Goal: Information Seeking & Learning: Check status

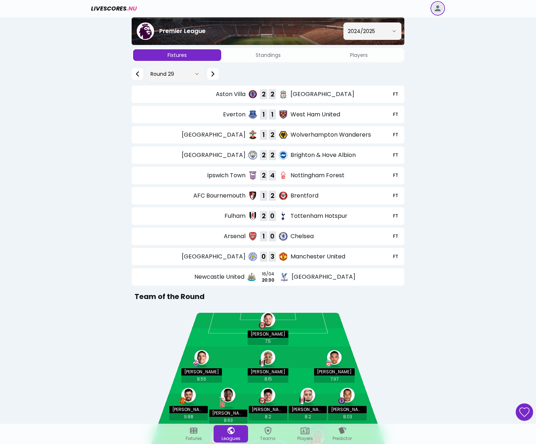
select select "23614"
select select "339264"
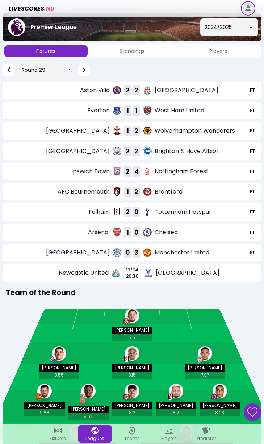
scroll to position [5, 0]
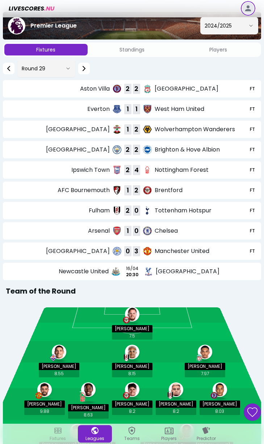
click at [57, 436] on div "Fixtures" at bounding box center [57, 433] width 25 height 15
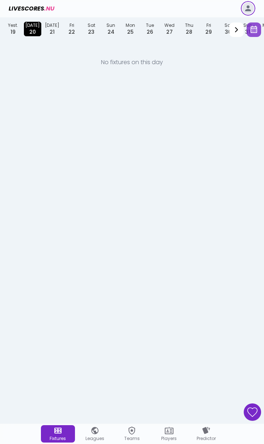
click at [252, 28] on icon "button" at bounding box center [254, 29] width 7 height 7
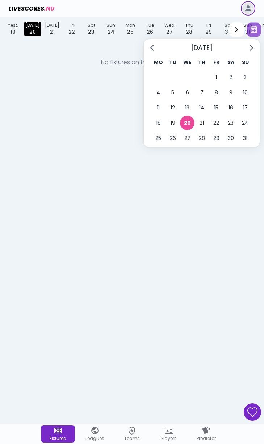
click at [152, 49] on icon "Go to previous month" at bounding box center [152, 48] width 3 height 6
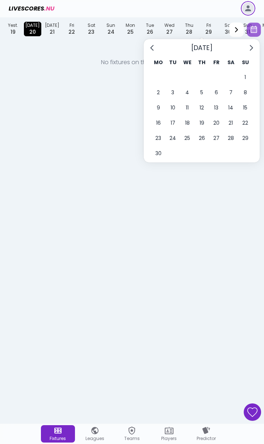
click at [152, 49] on icon "Go to previous month" at bounding box center [152, 48] width 3 height 6
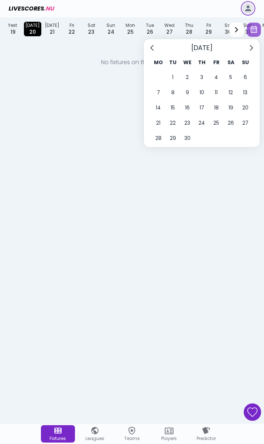
click at [152, 49] on icon "Go to previous month" at bounding box center [152, 48] width 3 height 6
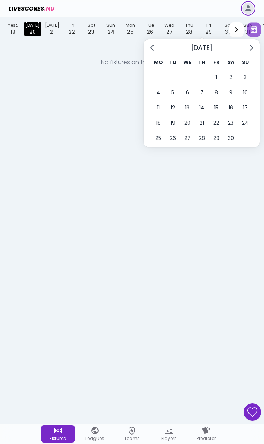
click at [152, 49] on icon "Go to previous month" at bounding box center [152, 48] width 3 height 6
click at [208, 109] on button "18" at bounding box center [202, 107] width 15 height 15
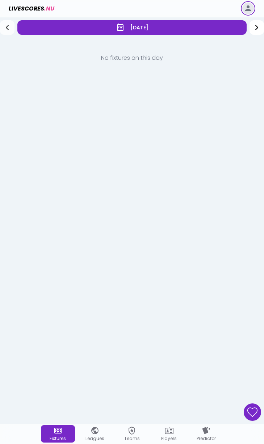
click at [7, 29] on icon "Previous" at bounding box center [7, 27] width 2 height 4
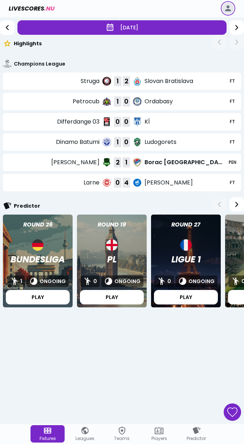
click at [59, 64] on span "Champions League" at bounding box center [39, 63] width 51 height 7
select select "23619"
select select "77471314"
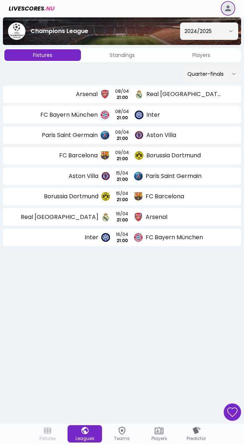
click at [44, 434] on icon "Bottom navigation bar" at bounding box center [47, 430] width 9 height 9
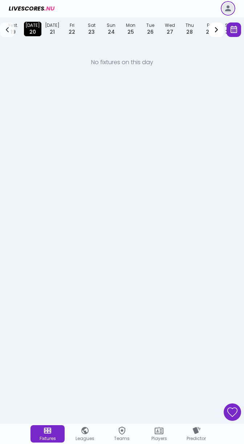
click at [13, 32] on button "Previous" at bounding box center [7, 29] width 15 height 15
click at [84, 32] on div "23" at bounding box center [91, 31] width 17 height 7
click at [86, 430] on icon "Bottom navigation bar" at bounding box center [85, 430] width 9 height 9
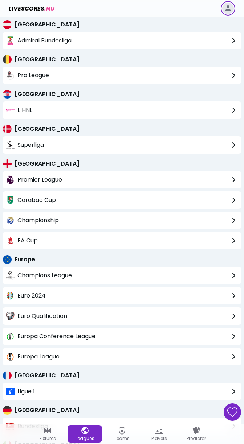
click at [58, 182] on span "Premier League" at bounding box center [39, 180] width 45 height 9
select select "23614"
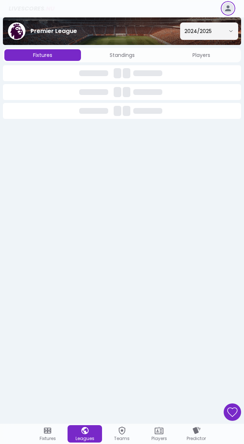
select select "339264"
